Goal: Information Seeking & Learning: Learn about a topic

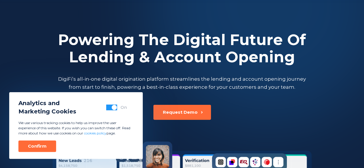
scroll to position [44, 0]
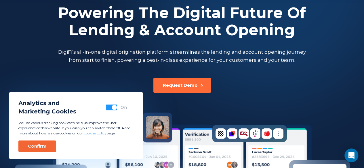
click at [43, 147] on div "Confirm" at bounding box center [37, 146] width 19 height 6
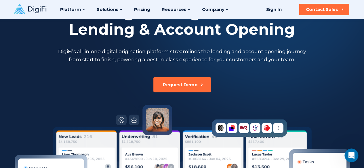
scroll to position [0, 0]
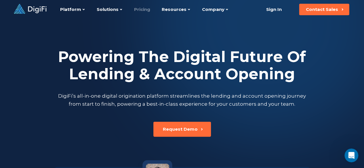
click at [145, 6] on link "Pricing" at bounding box center [142, 9] width 16 height 19
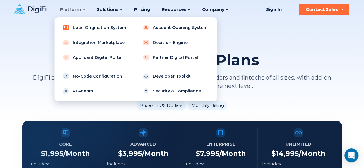
click at [97, 28] on link "Loan Origination System" at bounding box center [95, 27] width 73 height 11
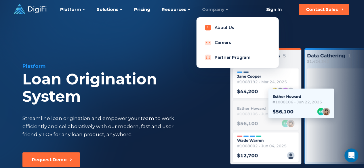
click at [230, 27] on link "About Us" at bounding box center [237, 27] width 73 height 11
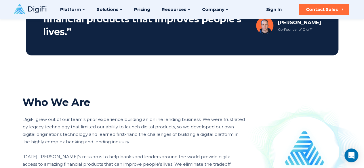
scroll to position [297, 0]
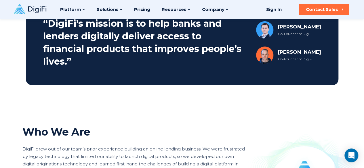
drag, startPoint x: 274, startPoint y: 51, endPoint x: 324, endPoint y: 53, distance: 50.6
click at [324, 53] on section "“DigiFi’s mission is to help banks and lenders digitally deliver access to fina…" at bounding box center [182, 42] width 312 height 85
